Goal: Transaction & Acquisition: Purchase product/service

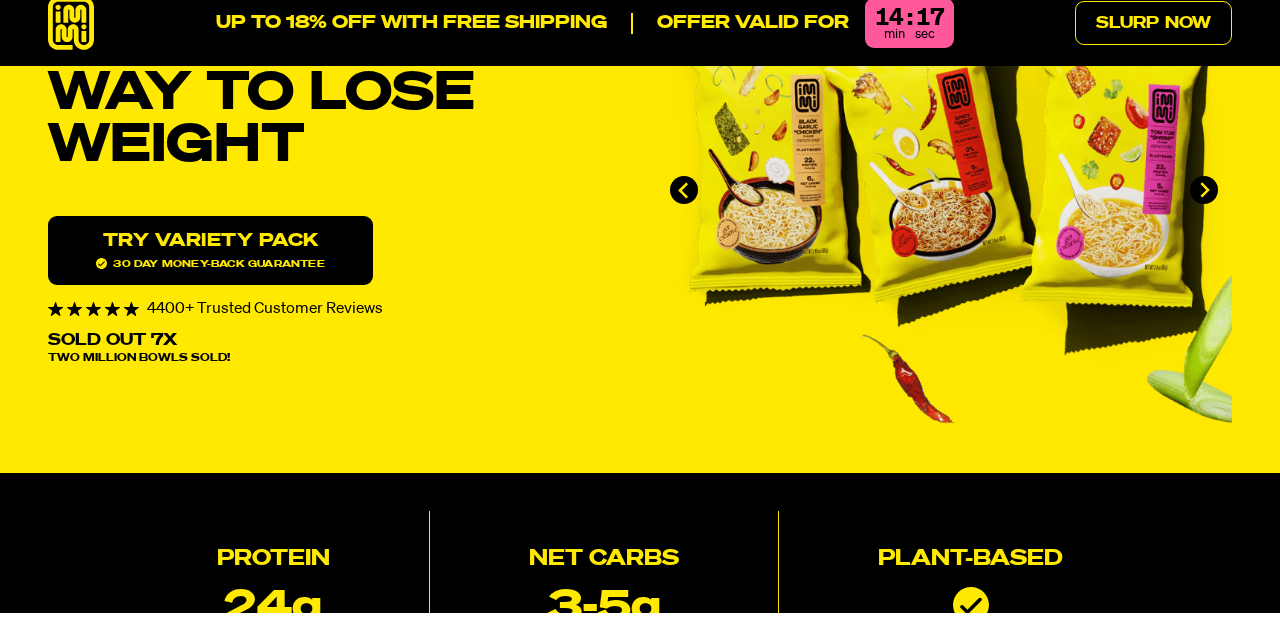
scroll to position [159, 0]
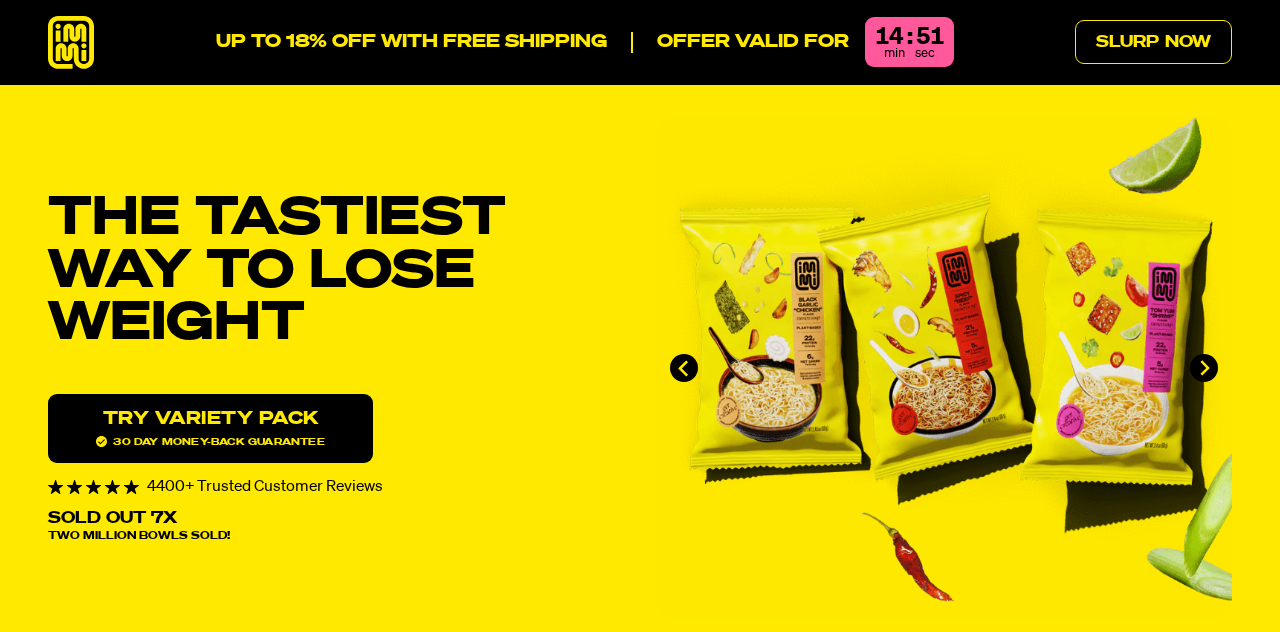
click at [250, 426] on link "Try variety Pack 30 day money-back guarantee" at bounding box center [210, 428] width 325 height 69
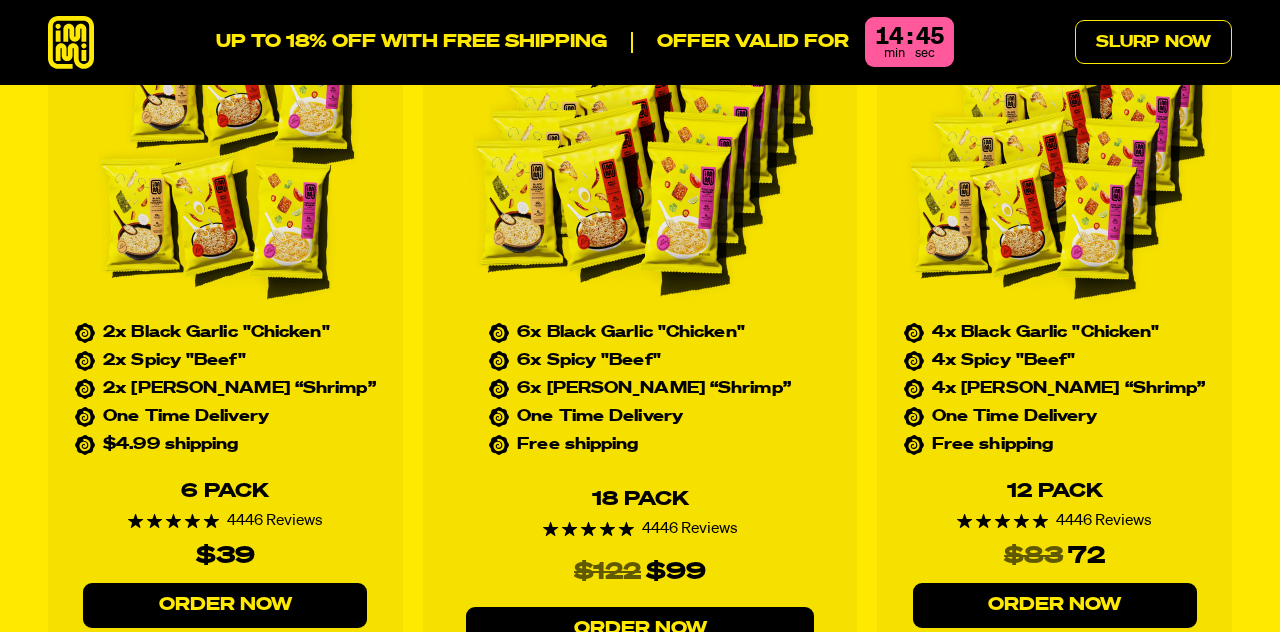
scroll to position [8781, 0]
